Goal: Task Accomplishment & Management: Manage account settings

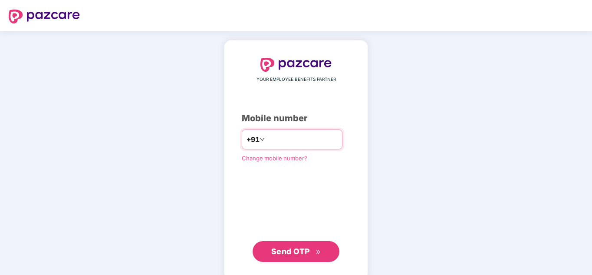
click at [284, 141] on input "number" at bounding box center [302, 139] width 71 height 14
type input "**********"
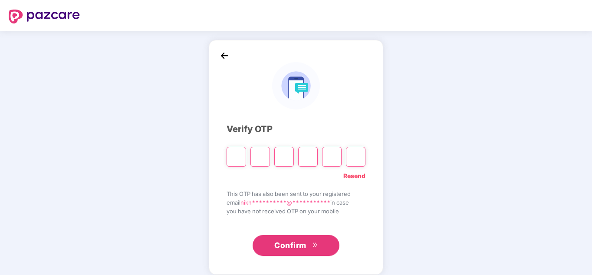
type input "*"
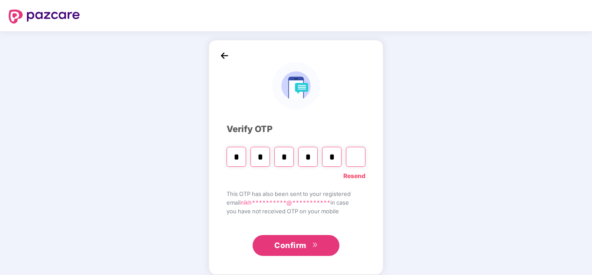
type input "*"
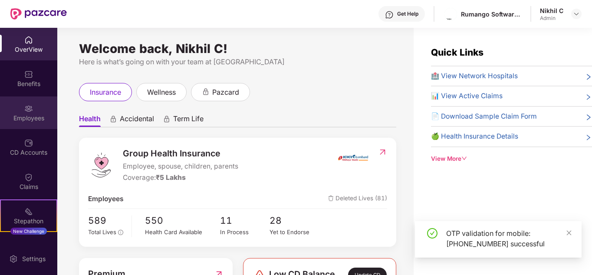
click at [21, 121] on div "Employees" at bounding box center [28, 118] width 57 height 9
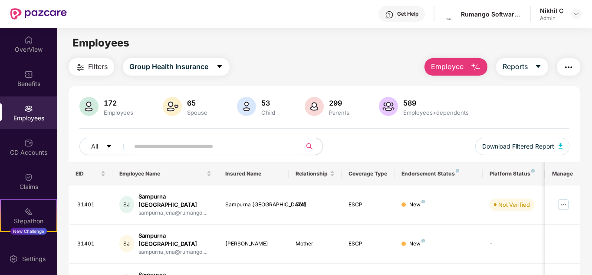
click at [197, 146] on input "text" at bounding box center [212, 146] width 156 height 13
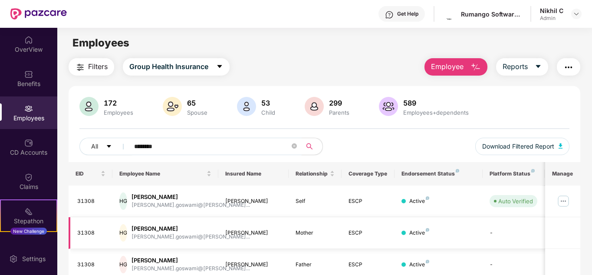
scroll to position [37, 0]
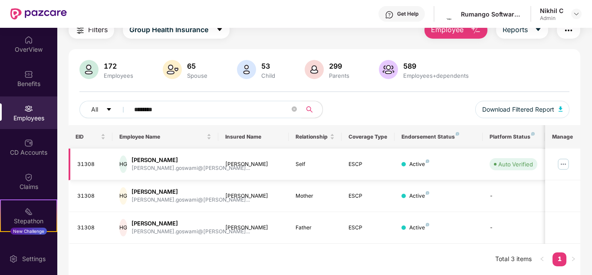
type input "********"
click at [565, 163] on img at bounding box center [564, 164] width 14 height 14
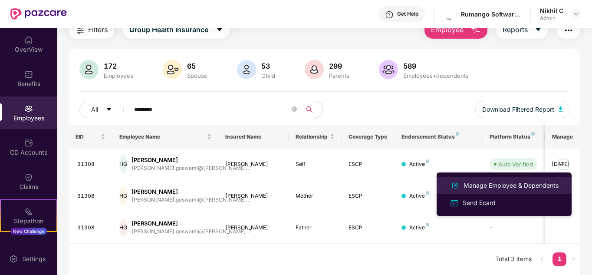
click at [523, 185] on div "Manage Employee & Dependents" at bounding box center [511, 186] width 99 height 10
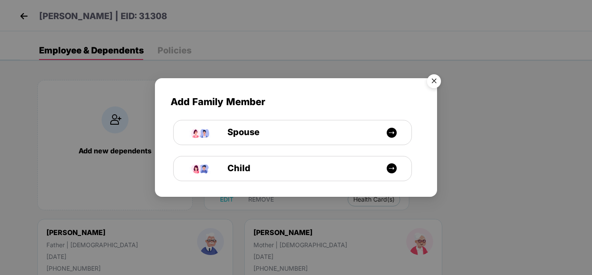
click at [434, 79] on img "Close" at bounding box center [434, 82] width 24 height 24
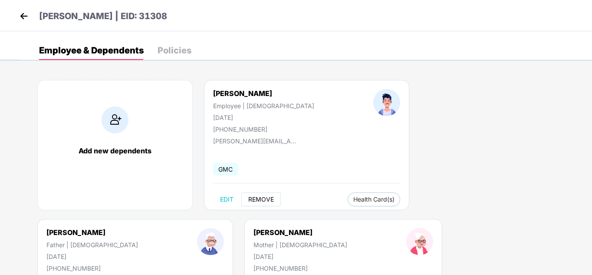
click at [266, 198] on span "REMOVE" at bounding box center [261, 199] width 26 height 7
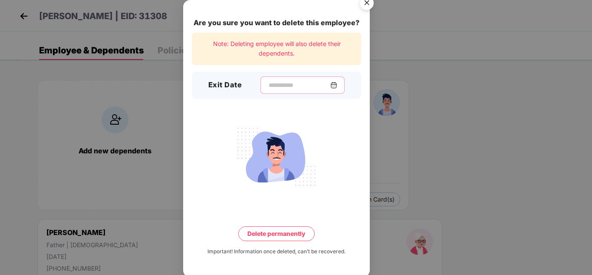
click at [271, 83] on input at bounding box center [299, 85] width 63 height 9
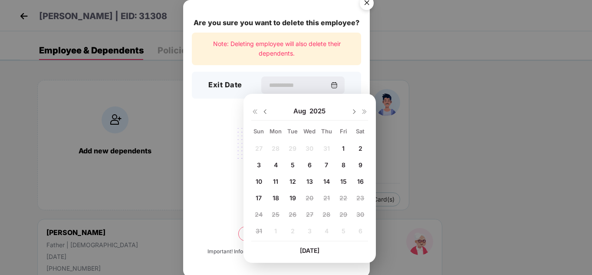
click at [279, 196] on div "18" at bounding box center [275, 197] width 13 height 13
type input "**********"
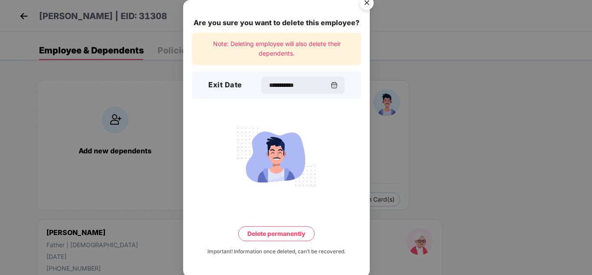
click at [293, 235] on button "Delete permanently" at bounding box center [276, 233] width 76 height 15
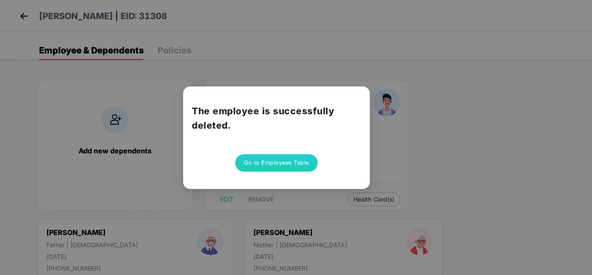
click at [284, 161] on button "Go to Employees Table" at bounding box center [276, 162] width 83 height 17
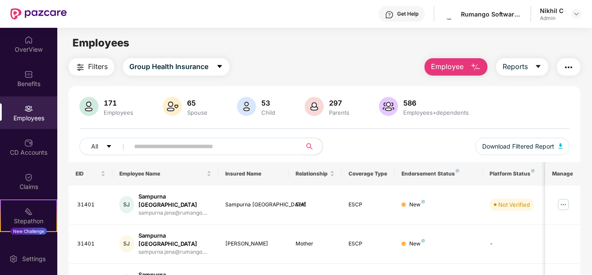
click at [247, 149] on input "text" at bounding box center [212, 146] width 156 height 13
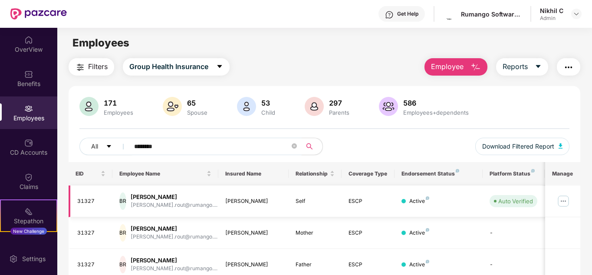
type input "********"
click at [566, 200] on img at bounding box center [564, 201] width 14 height 14
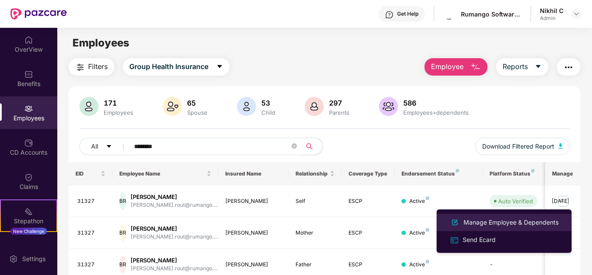
click at [499, 218] on div "Manage Employee & Dependents" at bounding box center [511, 223] width 99 height 10
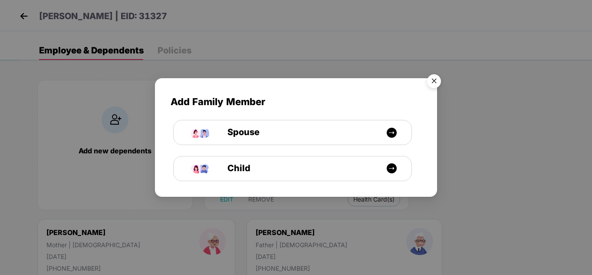
click at [432, 81] on img "Close" at bounding box center [434, 82] width 24 height 24
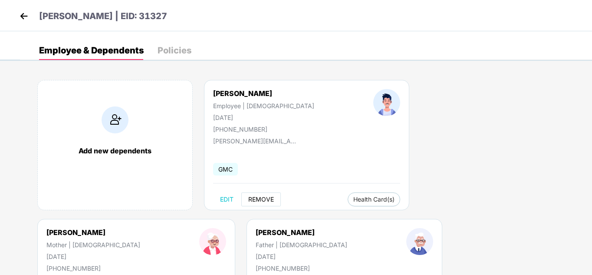
click at [256, 196] on span "REMOVE" at bounding box center [261, 199] width 26 height 7
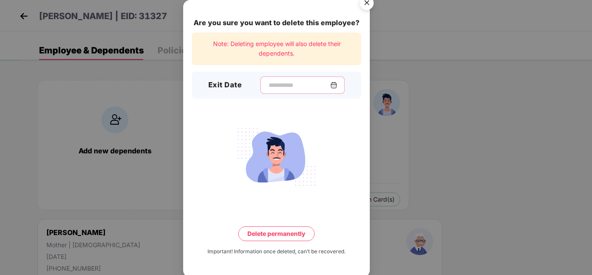
click at [278, 83] on input at bounding box center [299, 85] width 63 height 9
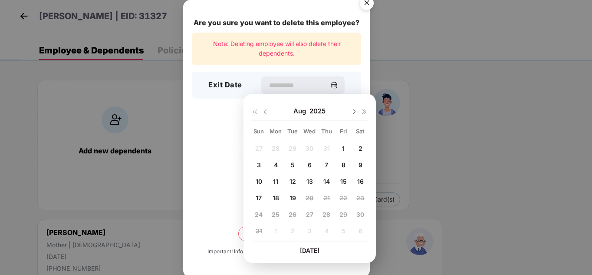
click at [327, 183] on span "14" at bounding box center [327, 181] width 7 height 7
type input "**********"
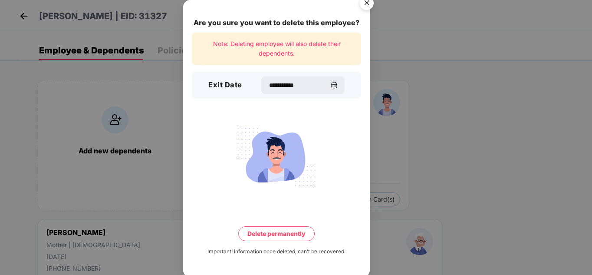
click at [284, 235] on button "Delete permanently" at bounding box center [276, 233] width 76 height 15
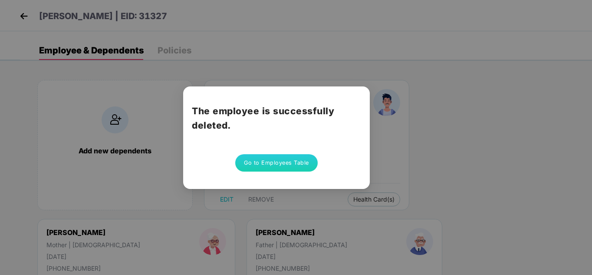
click at [276, 159] on button "Go to Employees Table" at bounding box center [276, 162] width 83 height 17
